Goal: Task Accomplishment & Management: Manage account settings

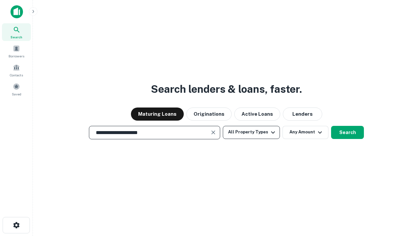
type input "**********"
click at [251, 132] on button "All Property Types" at bounding box center [251, 132] width 57 height 13
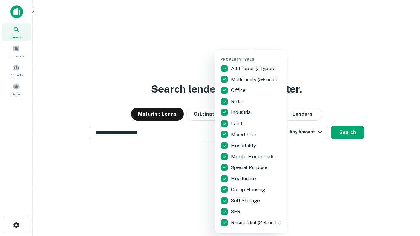
click at [257, 55] on button "button" at bounding box center [257, 55] width 72 height 0
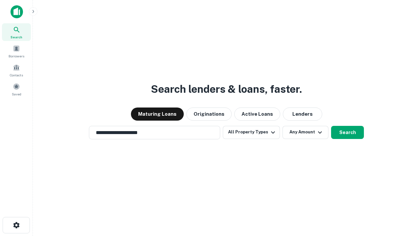
scroll to position [10, 0]
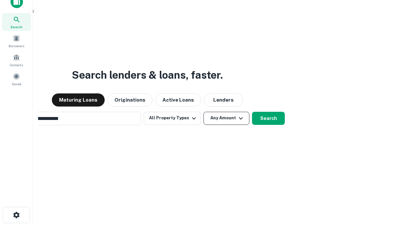
click at [204, 112] on button "Any Amount" at bounding box center [227, 118] width 46 height 13
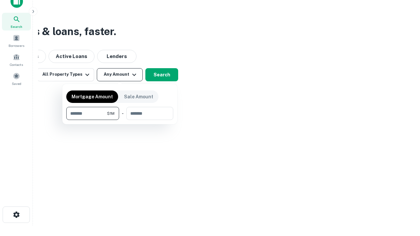
type input "*******"
click at [120, 120] on button "button" at bounding box center [119, 120] width 107 height 0
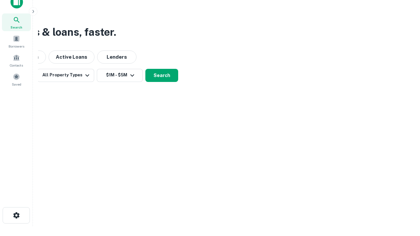
scroll to position [4, 121]
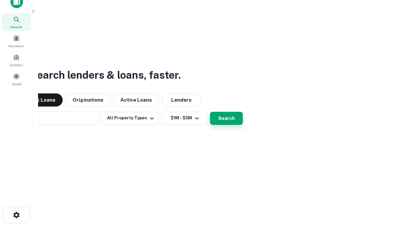
click at [210, 112] on button "Search" at bounding box center [226, 118] width 33 height 13
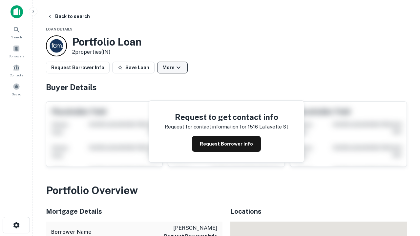
click at [172, 68] on button "More" at bounding box center [172, 68] width 31 height 12
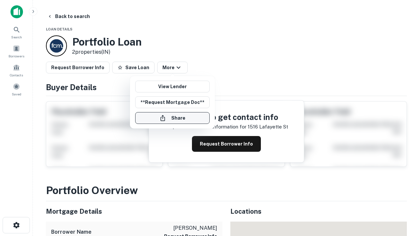
click at [172, 118] on button "Share" at bounding box center [172, 118] width 75 height 12
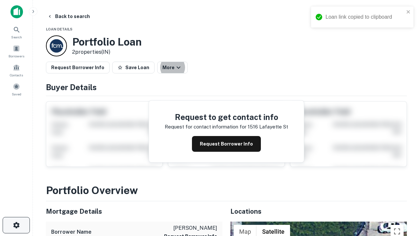
click at [16, 225] on icon "button" at bounding box center [16, 226] width 8 height 8
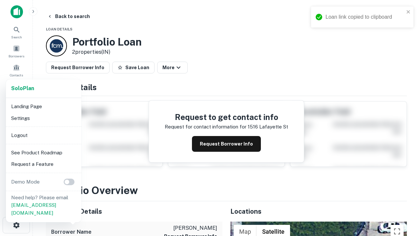
click at [43, 135] on li "Logout" at bounding box center [44, 136] width 70 height 12
